Goal: Contribute content: Add original content to the website for others to see

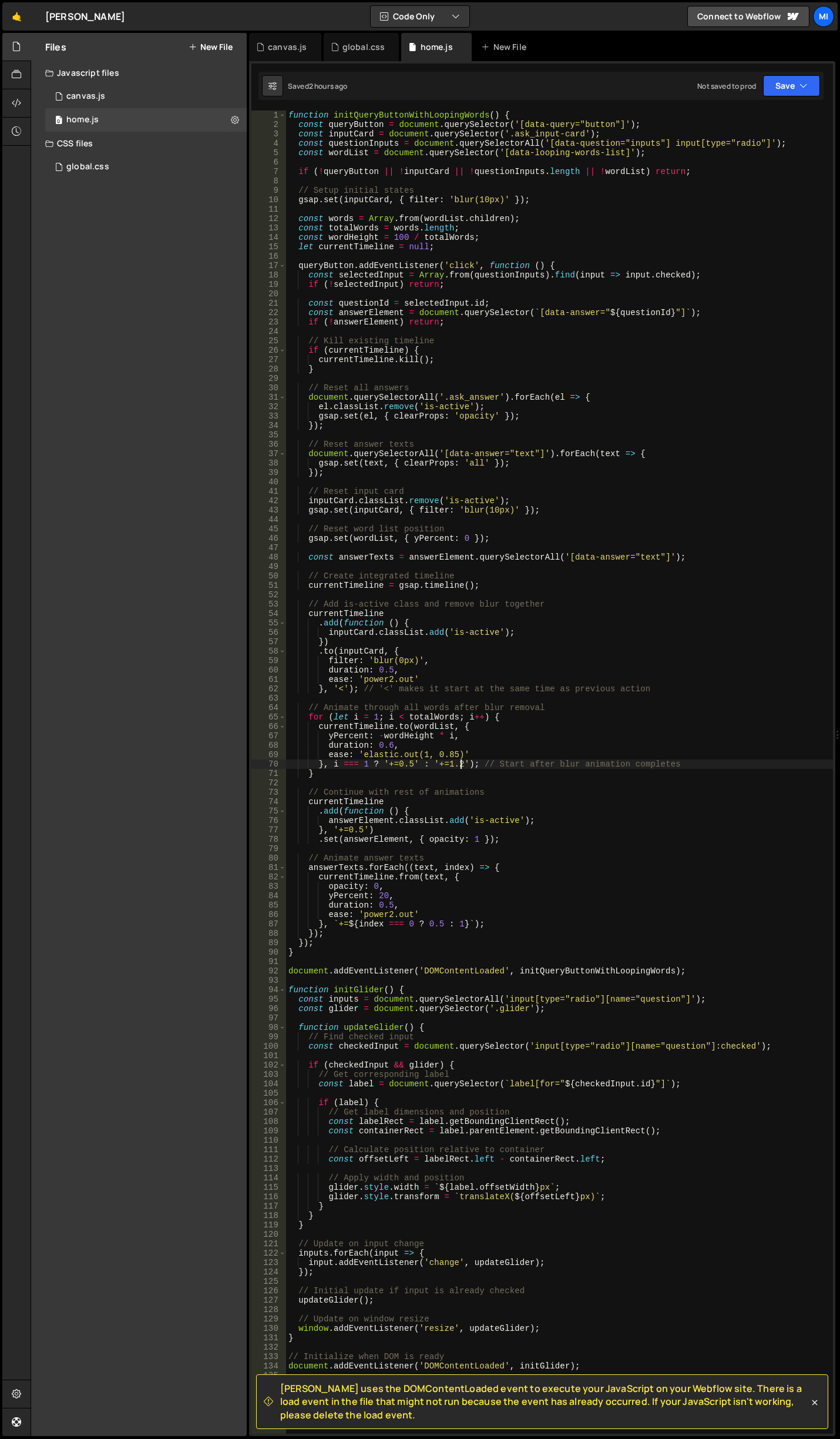
scroll to position [0, 12]
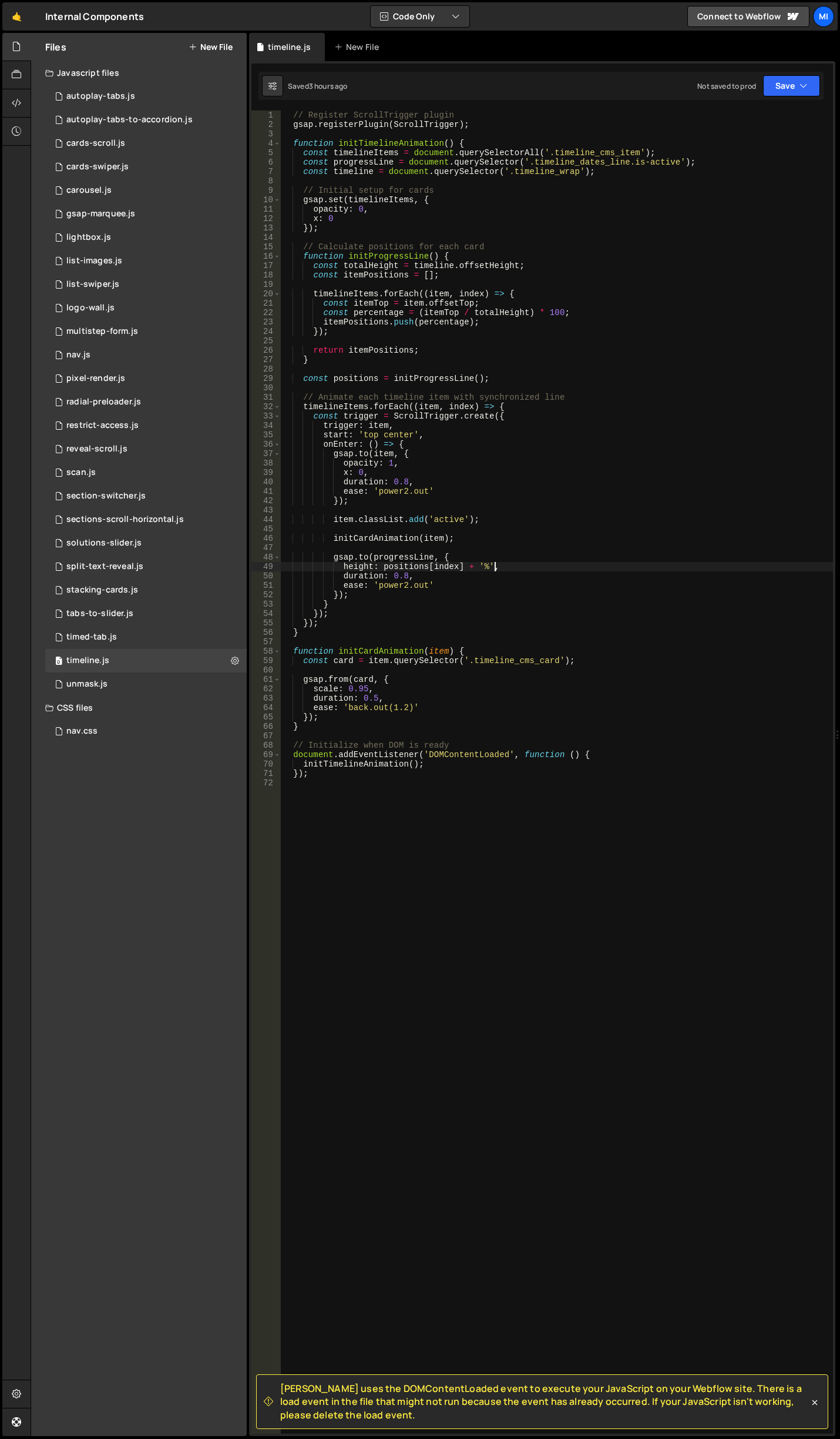
click at [219, 44] on button "New File" at bounding box center [210, 47] width 44 height 10
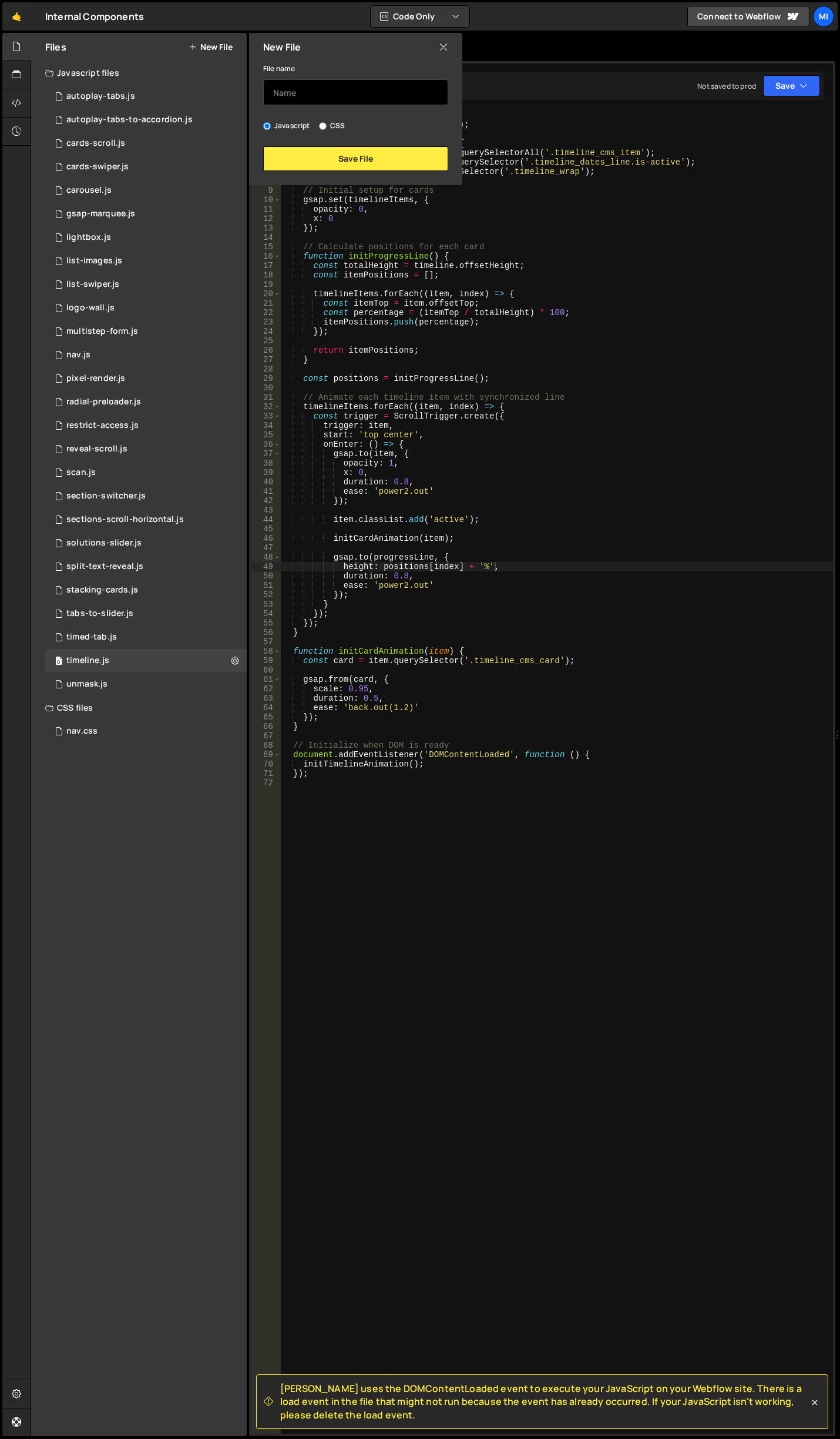
click at [324, 89] on input "text" at bounding box center [355, 91] width 185 height 26
type input "f"
type input "image-swap"
click at [325, 155] on button "Save File" at bounding box center [355, 159] width 185 height 25
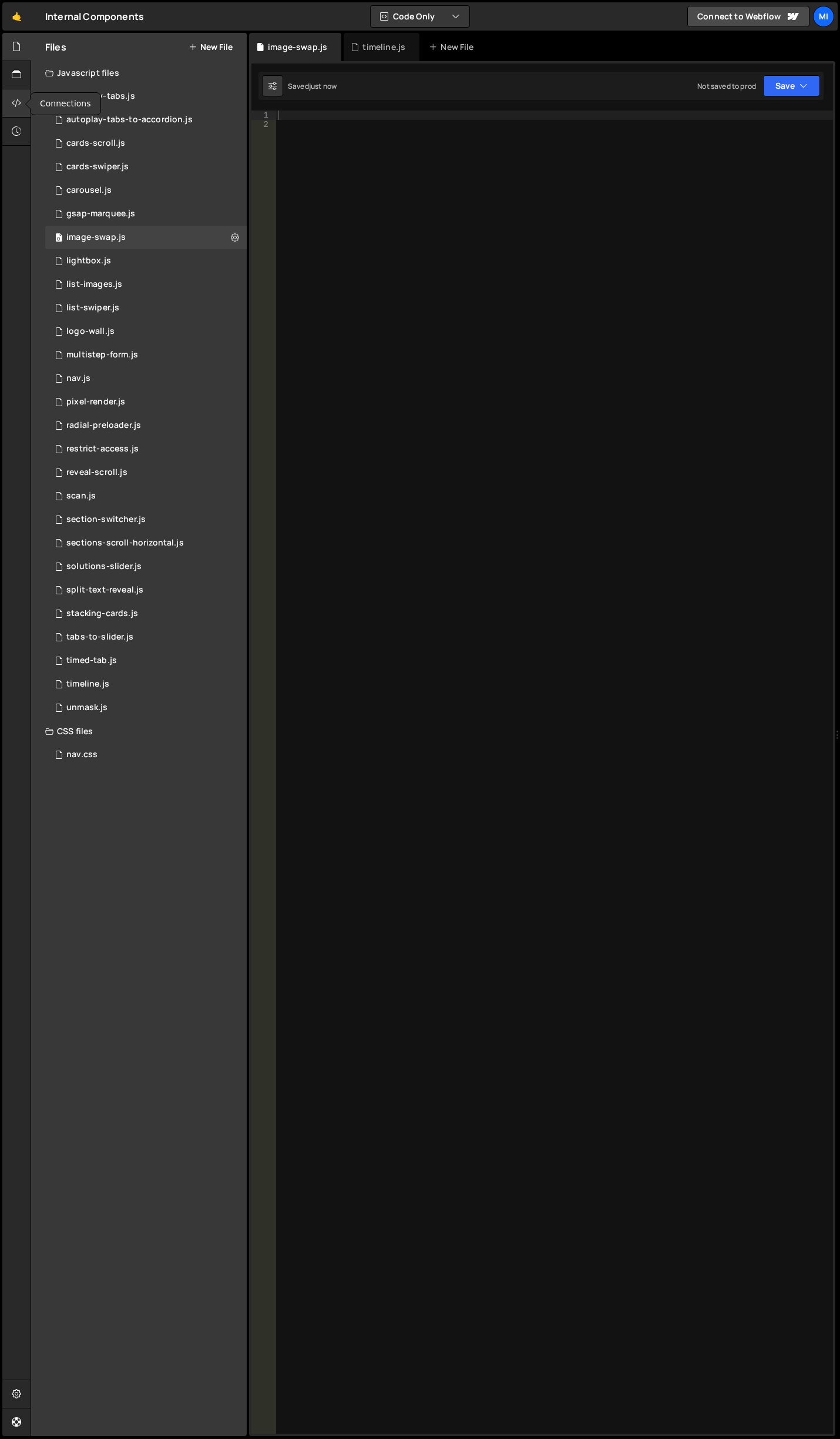
click at [12, 106] on icon at bounding box center [16, 103] width 10 height 13
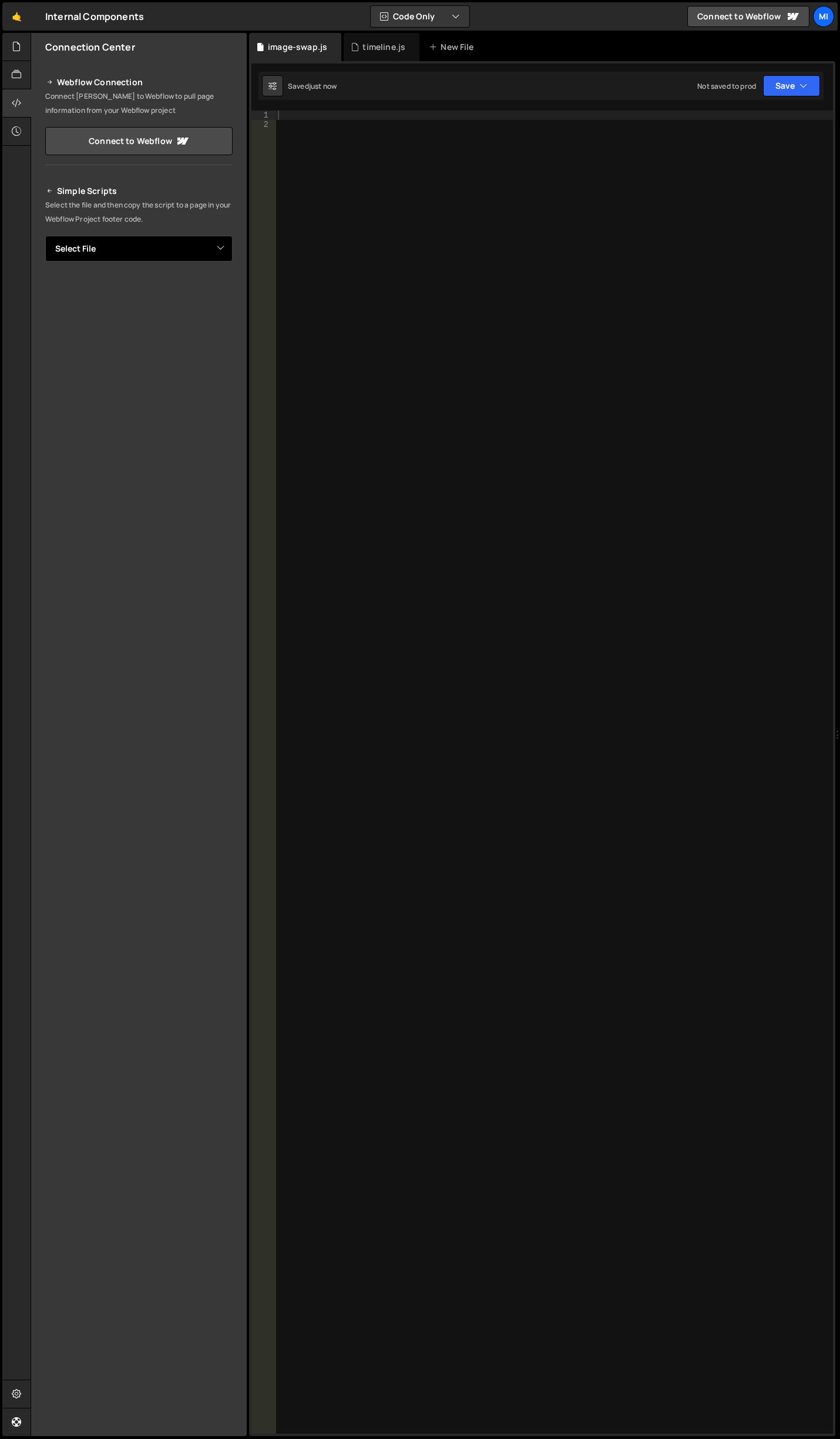
drag, startPoint x: 92, startPoint y: 261, endPoint x: 99, endPoint y: 253, distance: 10.6
click at [92, 261] on select "Select File autoplay-tabs.js autoplay-tabs-to-accordion.js cards-scroll.js card…" at bounding box center [139, 248] width 187 height 26
click at [99, 253] on select "Select File autoplay-tabs.js autoplay-tabs-to-accordion.js cards-scroll.js card…" at bounding box center [139, 248] width 187 height 26
click at [150, 251] on select "Select File autoplay-tabs.js autoplay-tabs-to-accordion.js cards-scroll.js card…" at bounding box center [139, 248] width 187 height 26
click at [161, 251] on select "Select File autoplay-tabs.js autoplay-tabs-to-accordion.js cards-scroll.js card…" at bounding box center [139, 248] width 187 height 26
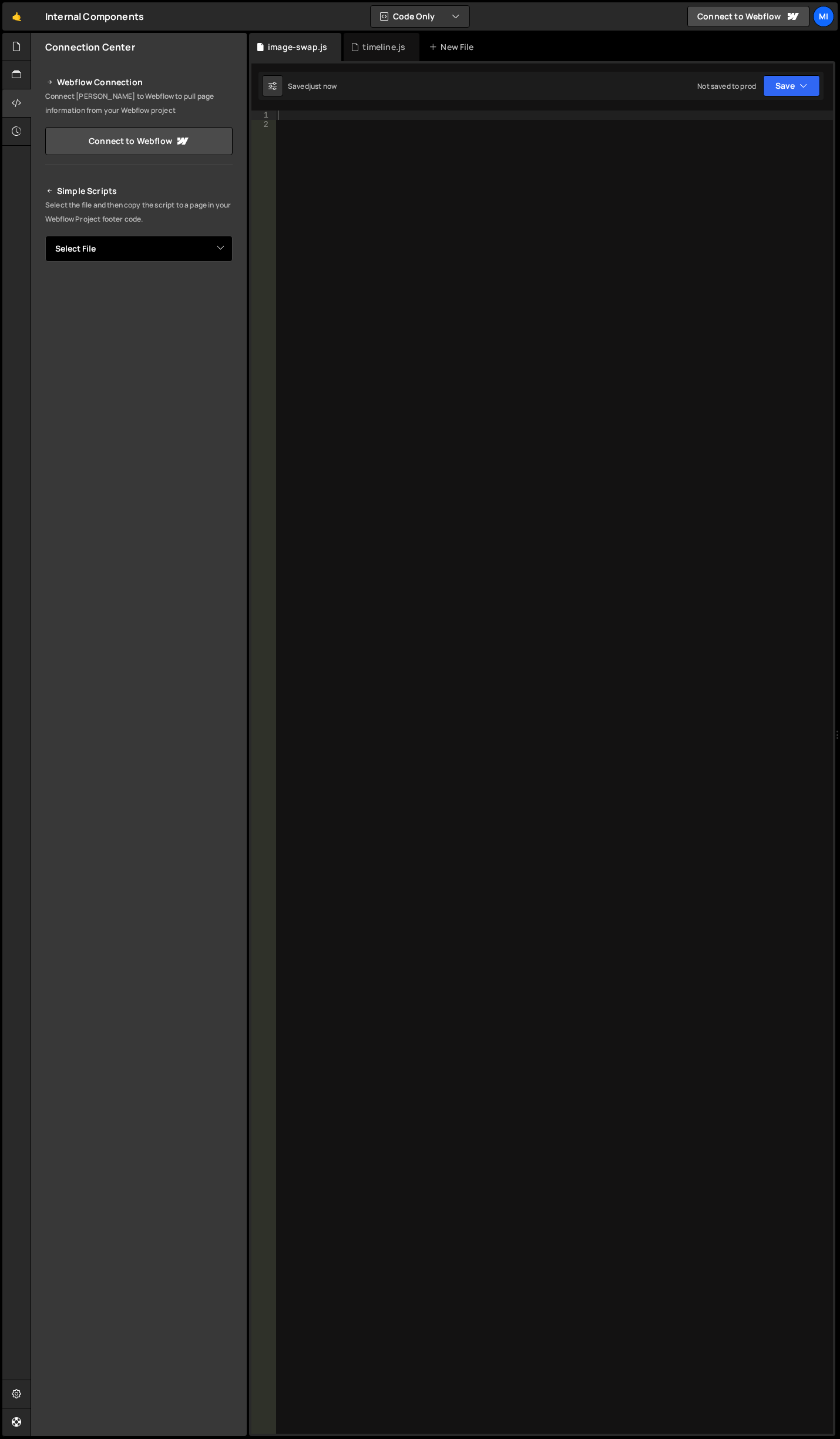
click at [215, 245] on select "Select File autoplay-tabs.js autoplay-tabs-to-accordion.js cards-scroll.js card…" at bounding box center [139, 248] width 187 height 26
select select "45755"
click at [45, 235] on select "Select File autoplay-tabs.js autoplay-tabs-to-accordion.js cards-scroll.js card…" at bounding box center [139, 248] width 187 height 26
click at [225, 289] on button "Button group with nested dropdown" at bounding box center [225, 289] width 17 height 25
click at [199, 308] on link "Copy Staging js" at bounding box center [184, 311] width 98 height 17
